Goal: Transaction & Acquisition: Purchase product/service

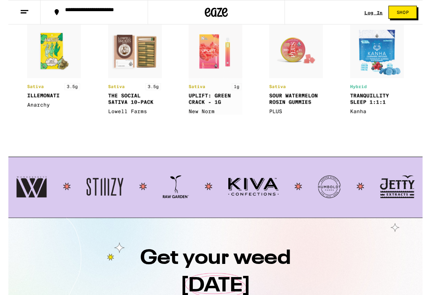
click at [21, 25] on button at bounding box center [17, 12] width 34 height 25
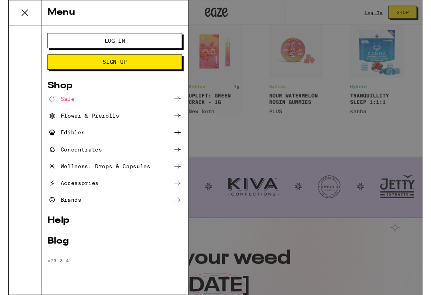
scroll to position [629, 0]
click at [34, 25] on div "Menu" at bounding box center [110, 13] width 153 height 26
click at [167, 100] on div "Sale" at bounding box center [111, 103] width 140 height 10
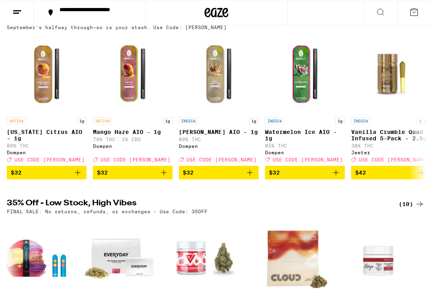
scroll to position [43, 0]
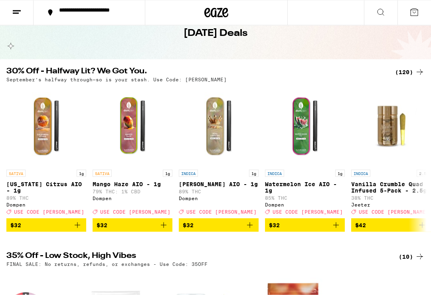
click at [407, 71] on div "(120)" at bounding box center [410, 72] width 30 height 10
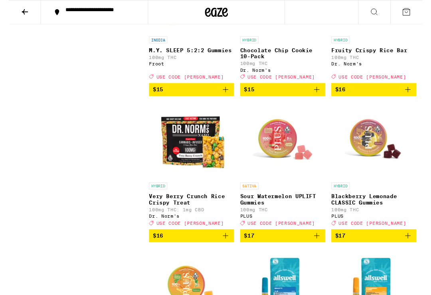
scroll to position [1681, 0]
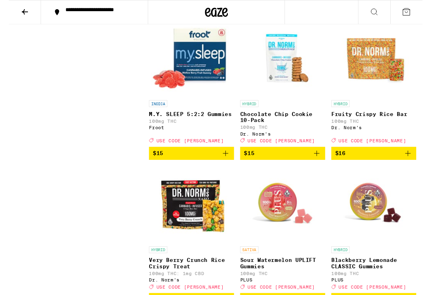
click at [226, 253] on img "Open page for Very Berry Crunch Rice Crispy Treat from Dr. Norm's" at bounding box center [190, 213] width 80 height 80
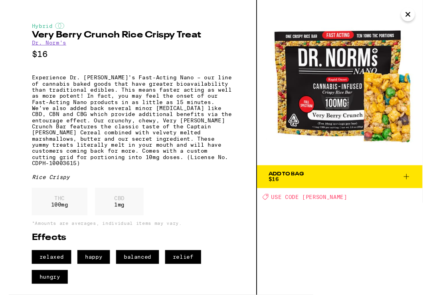
scroll to position [1615, 0]
click at [421, 17] on button "Close" at bounding box center [415, 15] width 14 height 14
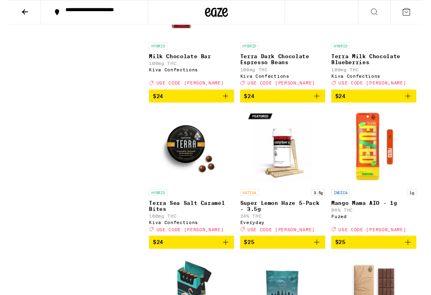
scroll to position [3205, 0]
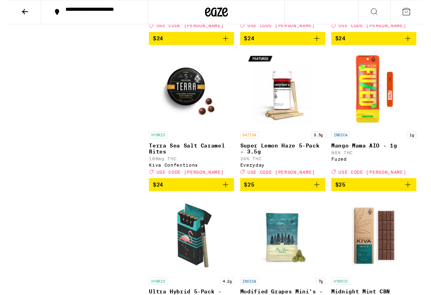
click at [280, 8] on p "Terra Dark Chocolate Espresso Beans" at bounding box center [285, 2] width 89 height 13
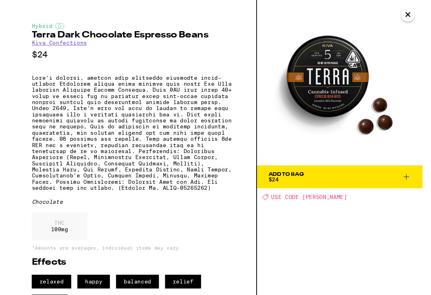
scroll to position [3265, 0]
click at [414, 12] on icon "Close" at bounding box center [416, 15] width 10 height 12
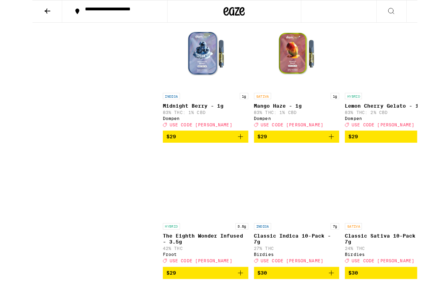
scroll to position [3606, 0]
